Goal: Task Accomplishment & Management: Use online tool/utility

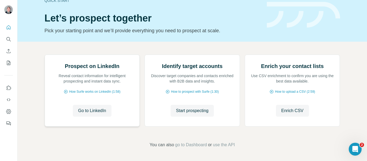
scroll to position [54, 0]
click at [187, 114] on span "Start prospecting" at bounding box center [192, 110] width 32 height 6
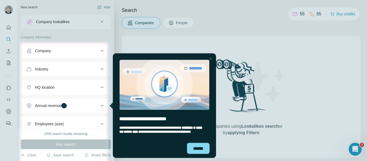
click at [211, 57] on div at bounding box center [210, 58] width 6 height 6
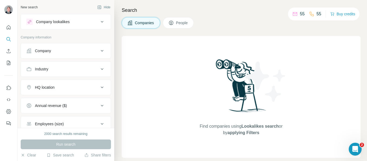
click at [99, 21] on icon at bounding box center [102, 22] width 6 height 6
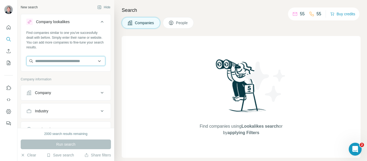
click at [49, 62] on input "text" at bounding box center [65, 61] width 79 height 10
click at [52, 63] on input "**********" at bounding box center [65, 61] width 79 height 10
click at [51, 63] on input "**********" at bounding box center [65, 61] width 79 height 10
click at [51, 62] on input "**********" at bounding box center [65, 61] width 79 height 10
drag, startPoint x: 49, startPoint y: 58, endPoint x: 34, endPoint y: 62, distance: 15.6
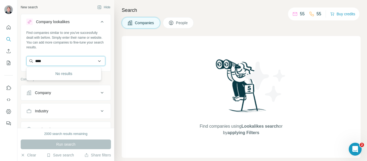
click at [34, 62] on input "****" at bounding box center [65, 61] width 79 height 10
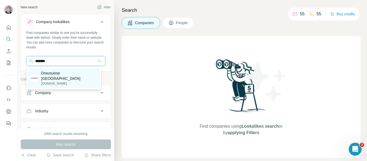
type input "*******"
click at [43, 73] on p "Drausuisse [GEOGRAPHIC_DATA]" at bounding box center [69, 75] width 56 height 11
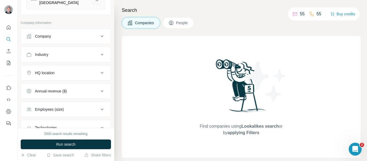
scroll to position [107, 0]
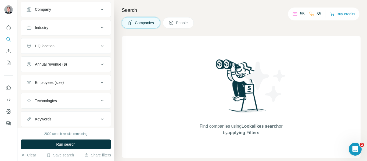
click at [99, 43] on icon at bounding box center [102, 46] width 6 height 6
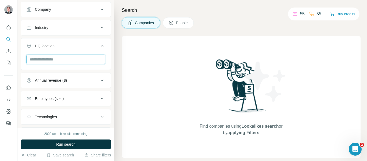
click at [76, 55] on input "text" at bounding box center [65, 60] width 79 height 10
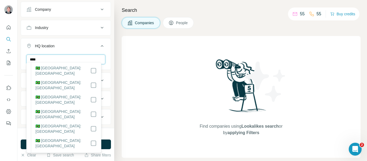
scroll to position [240, 0]
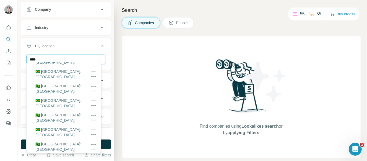
type input "****"
click at [24, 45] on button "HQ location 1" at bounding box center [66, 46] width 90 height 15
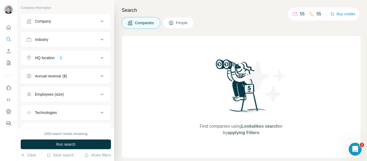
scroll to position [107, 0]
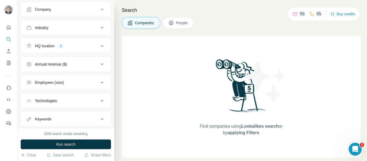
click at [94, 80] on div "Employees (size)" at bounding box center [62, 82] width 73 height 5
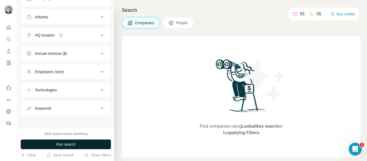
click at [70, 145] on span "Run search" at bounding box center [65, 144] width 19 height 5
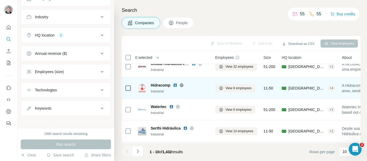
scroll to position [0, 0]
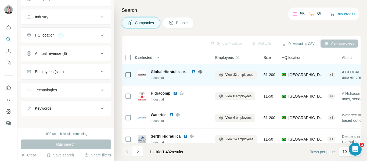
click at [194, 72] on img at bounding box center [193, 72] width 4 height 4
click at [200, 72] on icon at bounding box center [200, 72] width 4 height 4
click at [243, 75] on span "View 32 employees" at bounding box center [239, 74] width 28 height 5
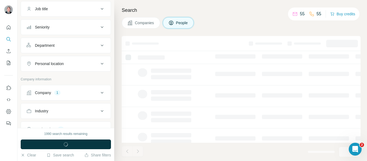
scroll to position [212, 0]
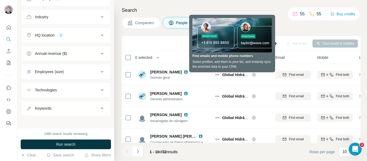
click at [290, 25] on div "Companies People" at bounding box center [241, 22] width 239 height 11
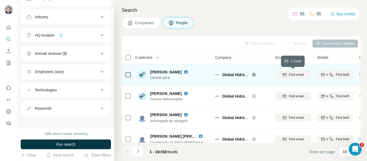
click at [300, 75] on span "Find email" at bounding box center [296, 74] width 15 height 5
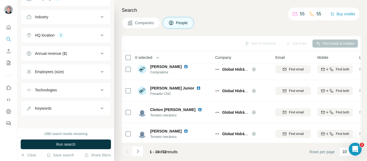
scroll to position [139, 0]
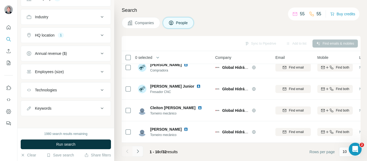
click at [138, 151] on icon "Navigate to next page" at bounding box center [138, 150] width 2 height 3
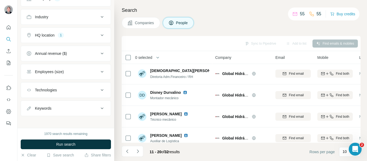
scroll to position [0, 0]
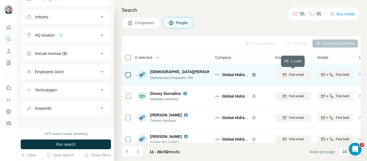
click at [289, 75] on span "Find email" at bounding box center [296, 74] width 15 height 5
